Goal: Transaction & Acquisition: Purchase product/service

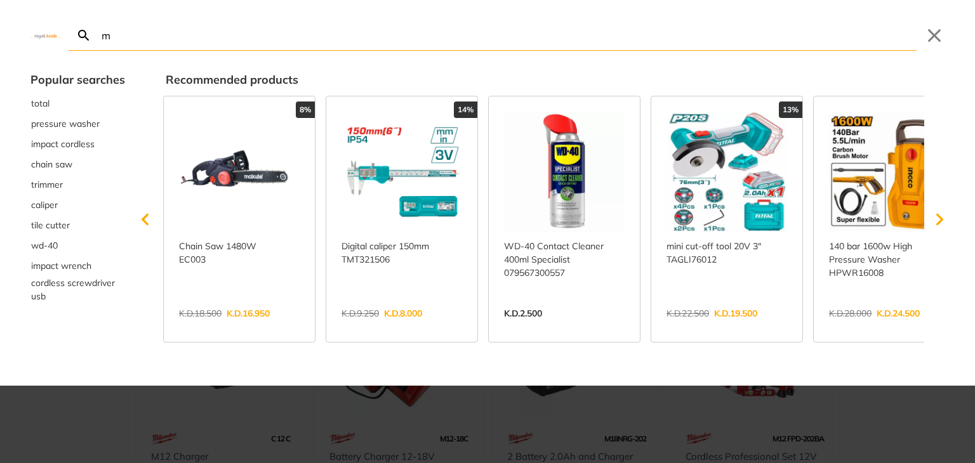
type input "m"
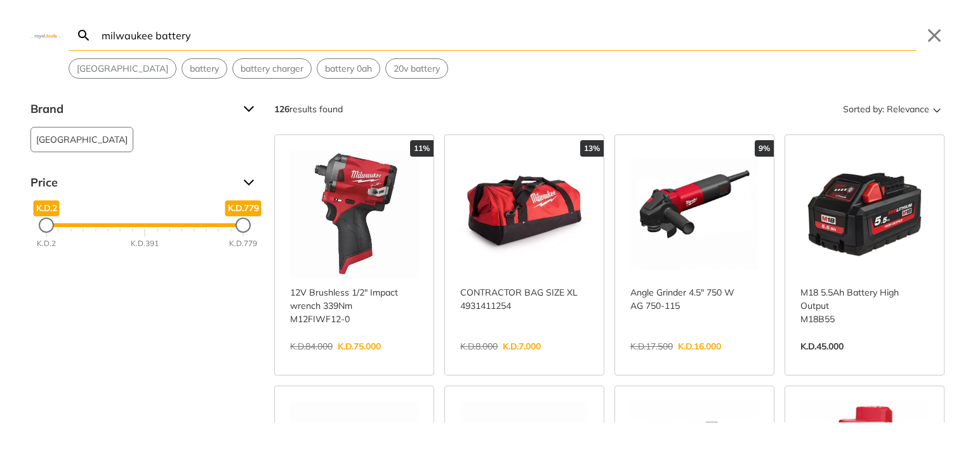
type input "milwaukee battery"
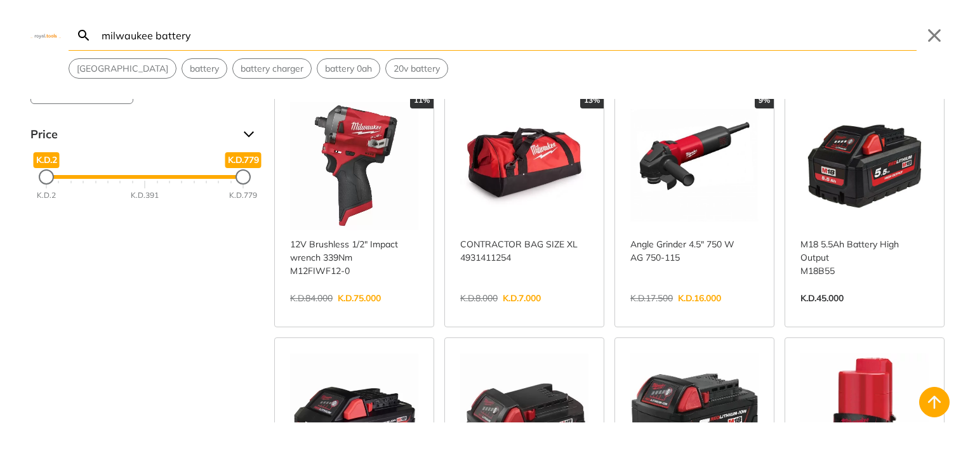
scroll to position [25, 0]
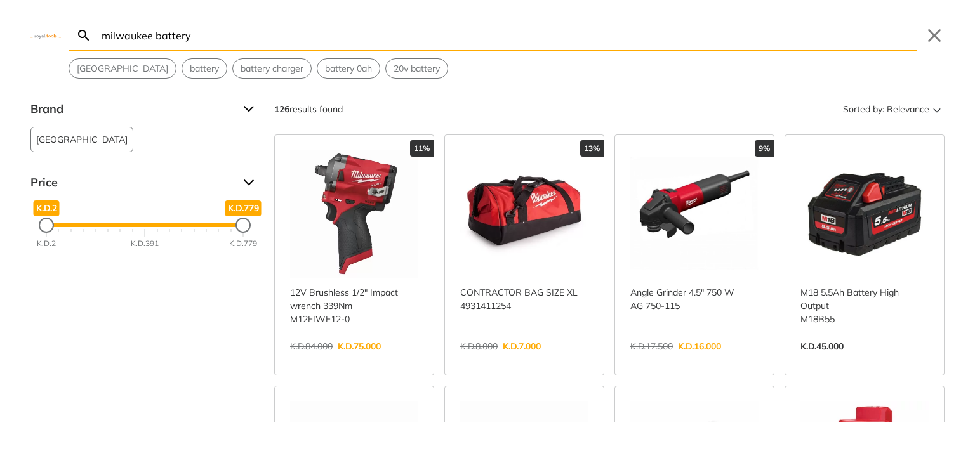
click at [817, 360] on link "View more →" at bounding box center [864, 360] width 128 height 0
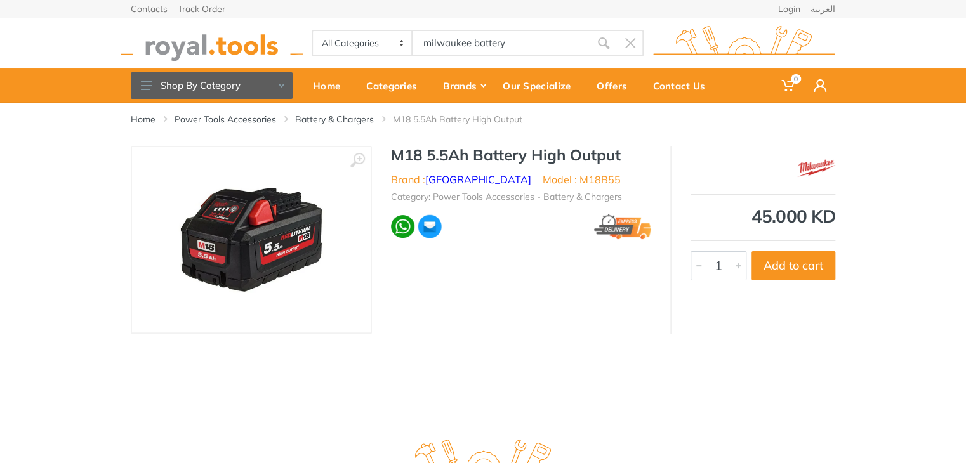
click at [310, 244] on img at bounding box center [251, 240] width 160 height 160
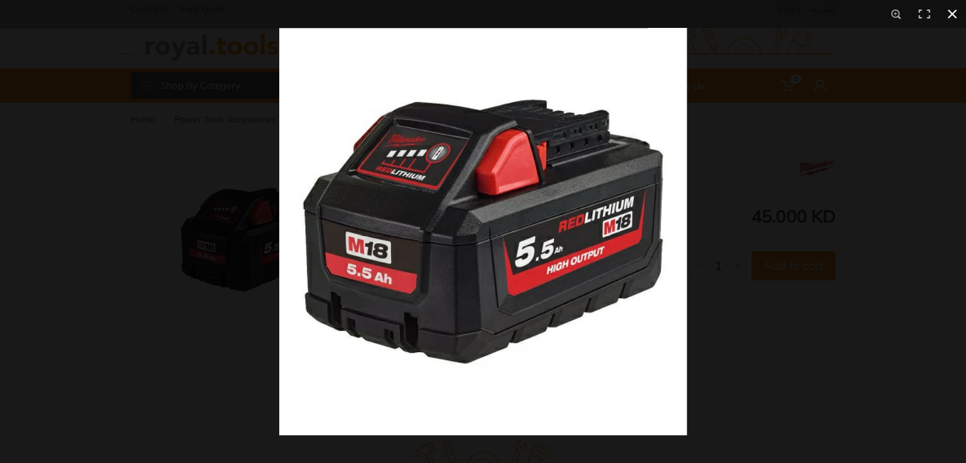
click at [11, 208] on div at bounding box center [483, 231] width 966 height 463
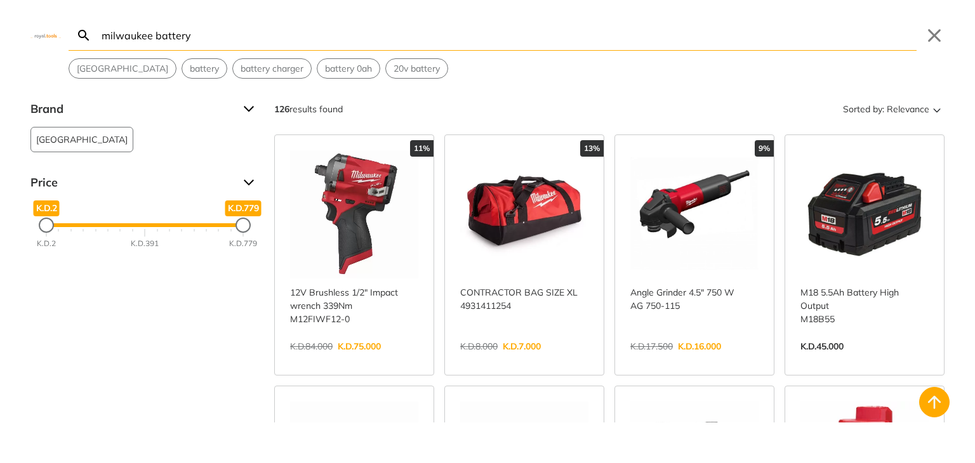
click at [478, 47] on body "0 0" at bounding box center [487, 231] width 975 height 463
click at [478, 47] on input "milwaukee battery" at bounding box center [507, 35] width 817 height 30
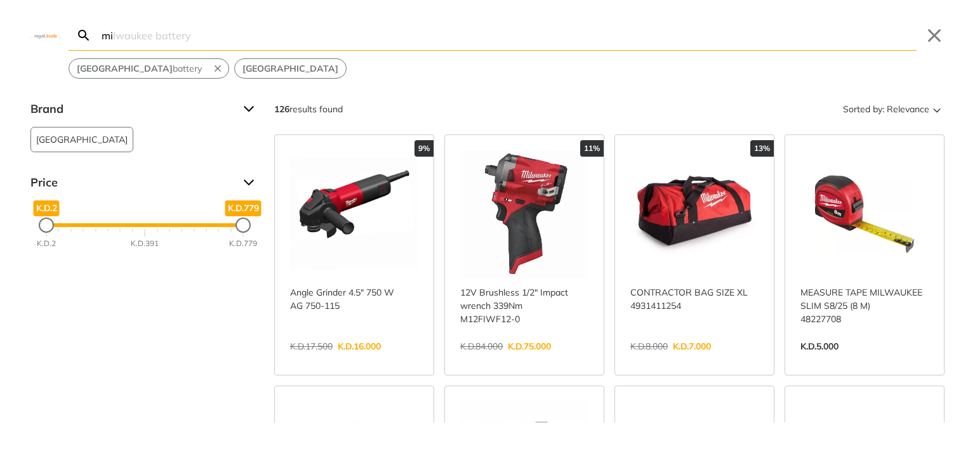
type input "m"
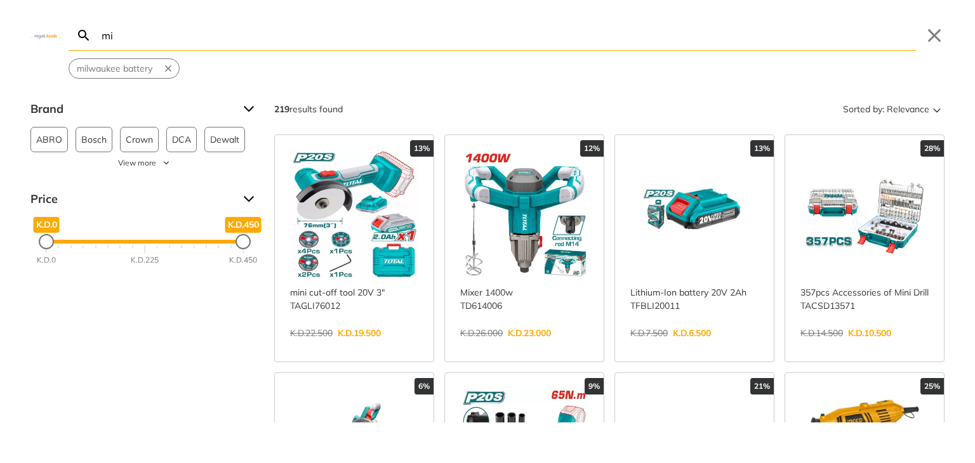
type input "m"
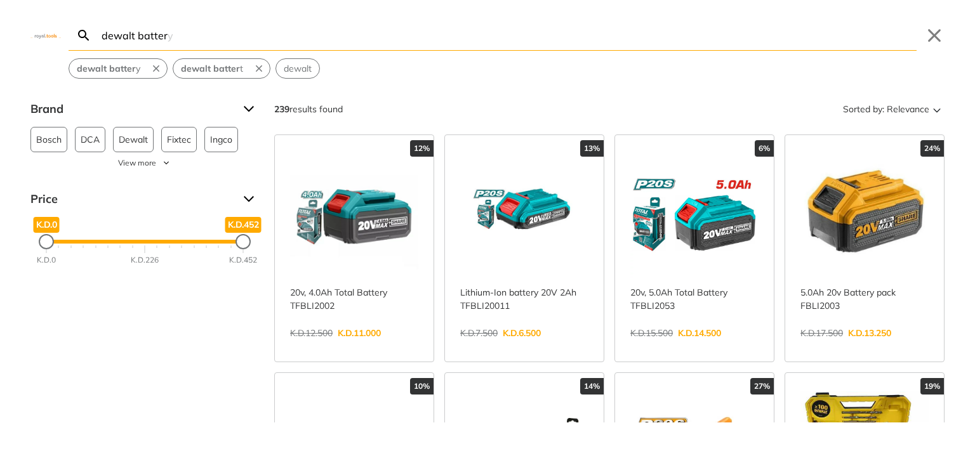
type input "dewalt batter"
click at [668, 346] on link "View more →" at bounding box center [694, 346] width 128 height 0
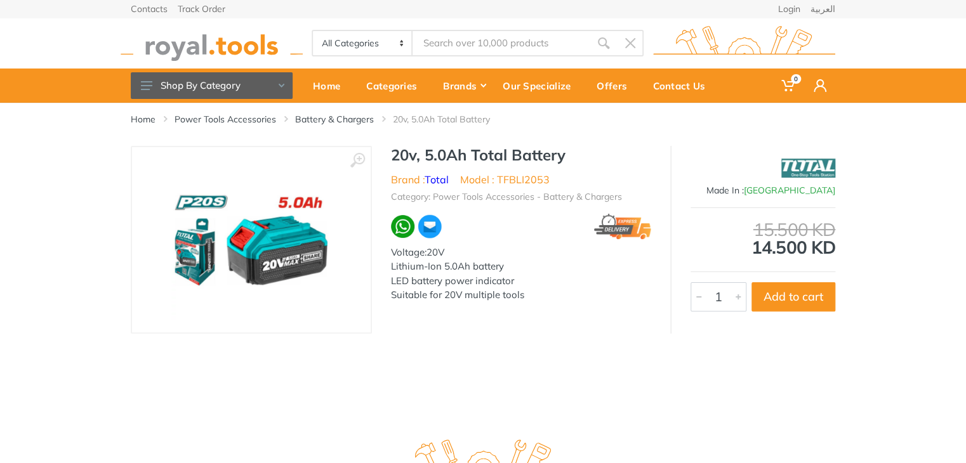
type input "dewalt batter"
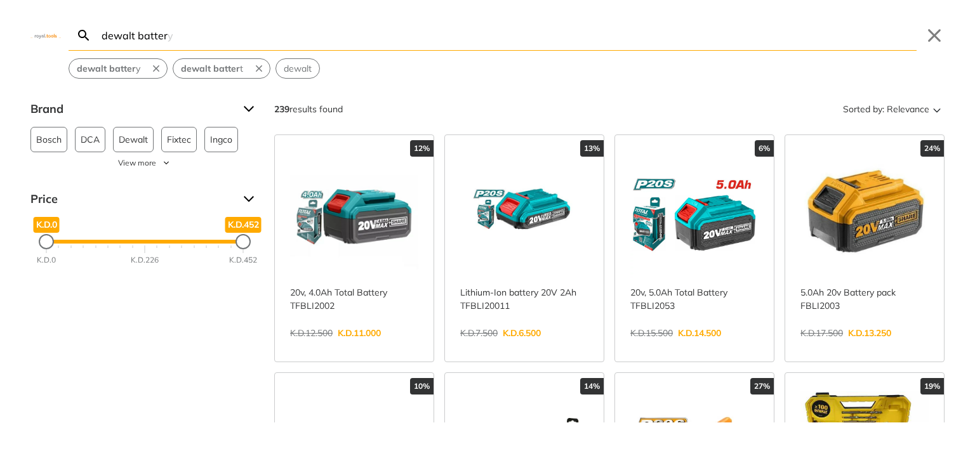
click at [854, 346] on link "View more →" at bounding box center [864, 346] width 128 height 0
click at [275, 36] on input "dewalt batter" at bounding box center [507, 35] width 817 height 30
